Goal: Navigation & Orientation: Find specific page/section

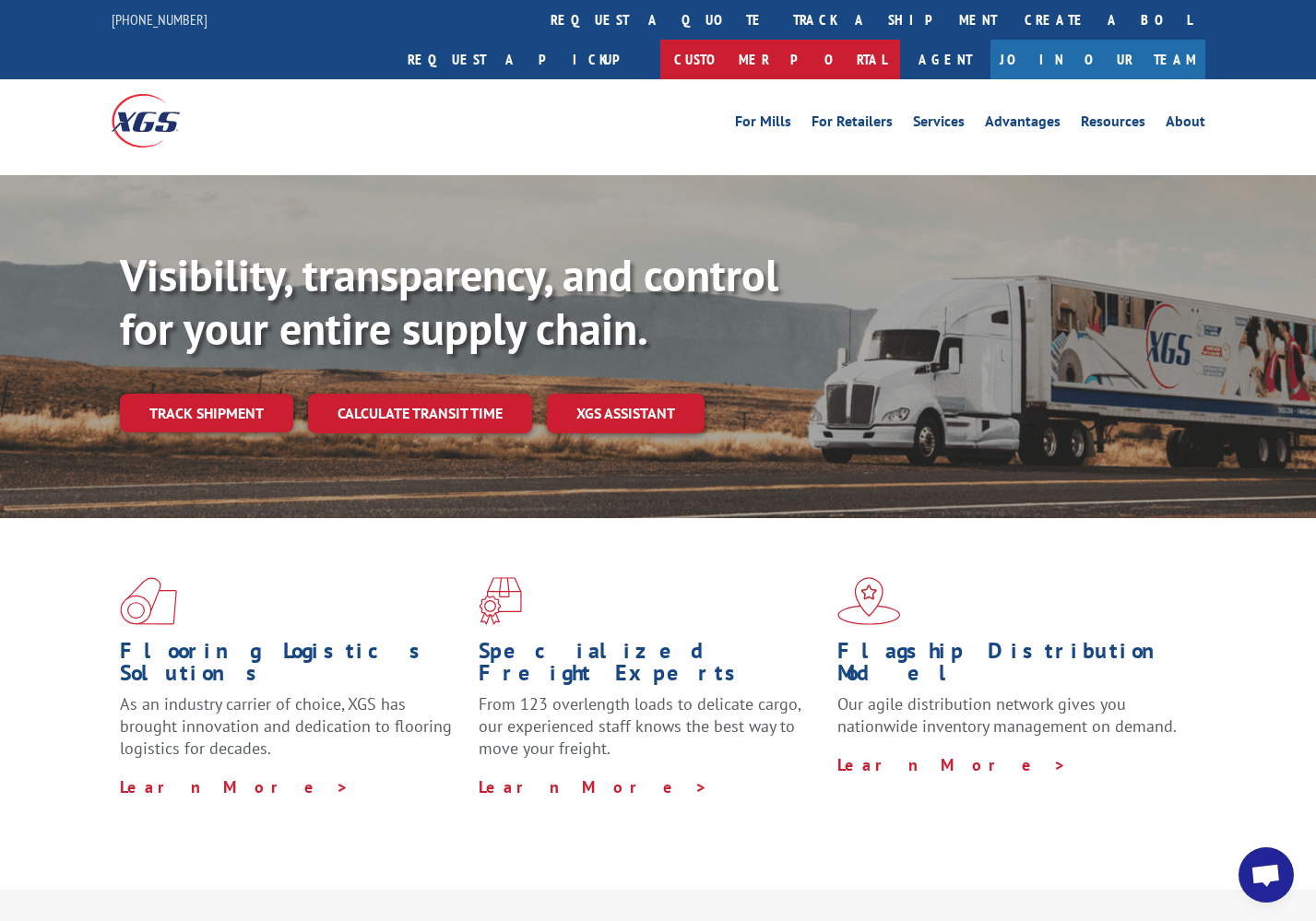
click at [900, 40] on link "Customer Portal" at bounding box center [780, 59] width 239 height 40
